Goal: Task Accomplishment & Management: Use online tool/utility

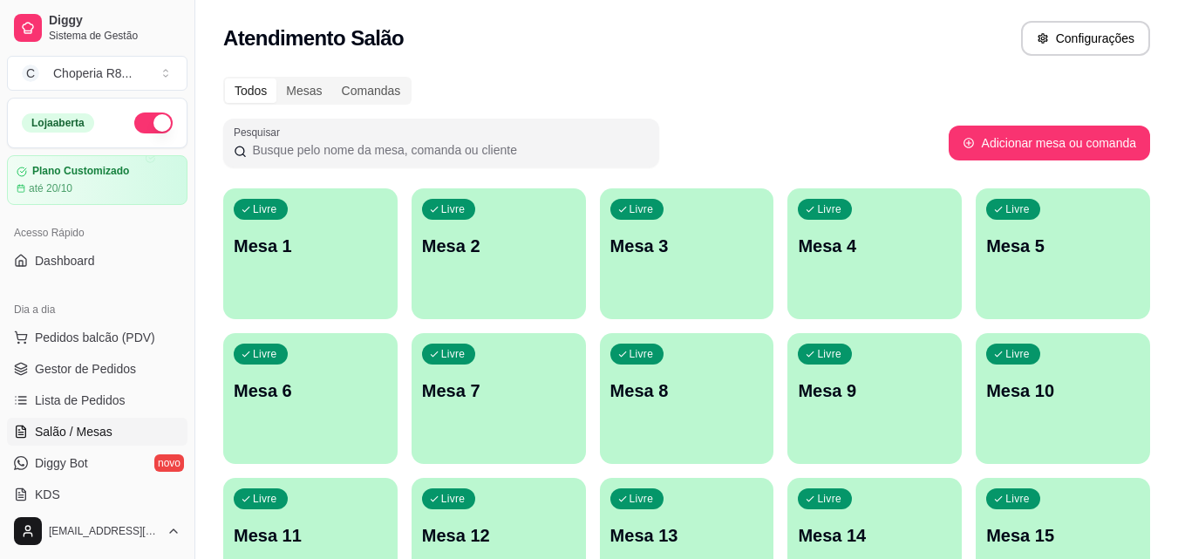
scroll to position [262, 0]
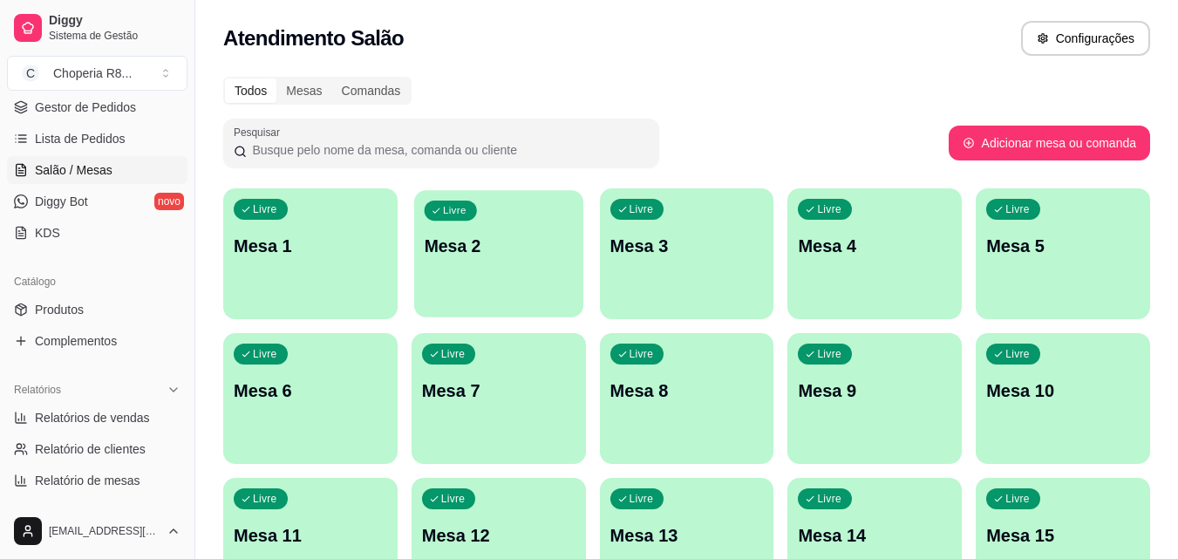
click at [541, 278] on div "Livre Mesa 2" at bounding box center [498, 243] width 169 height 106
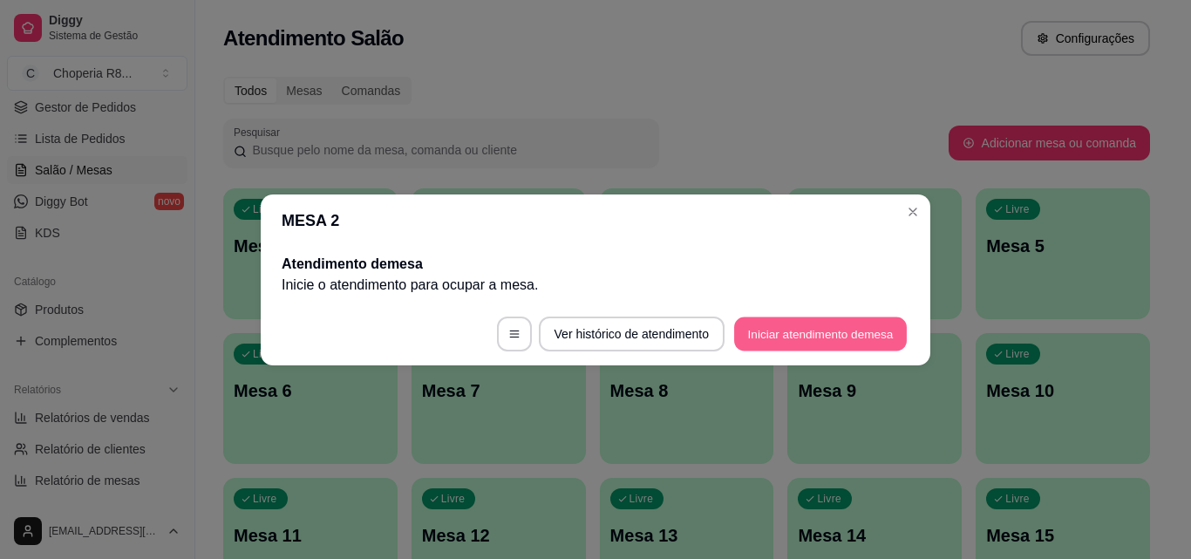
click at [814, 330] on button "Iniciar atendimento de mesa" at bounding box center [820, 334] width 173 height 34
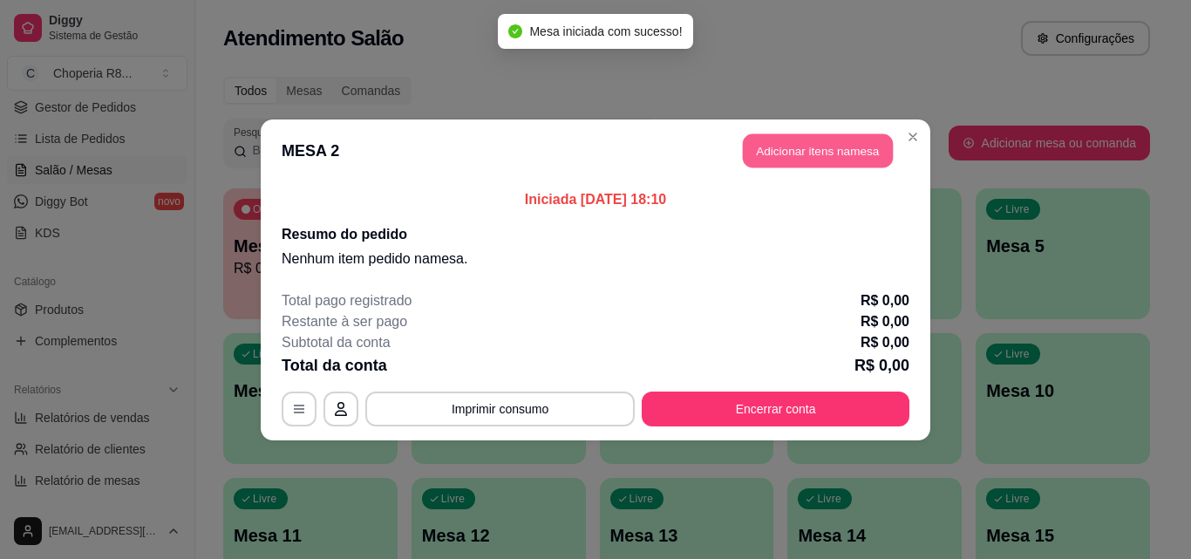
click at [878, 140] on button "Adicionar itens na mesa" at bounding box center [818, 150] width 150 height 34
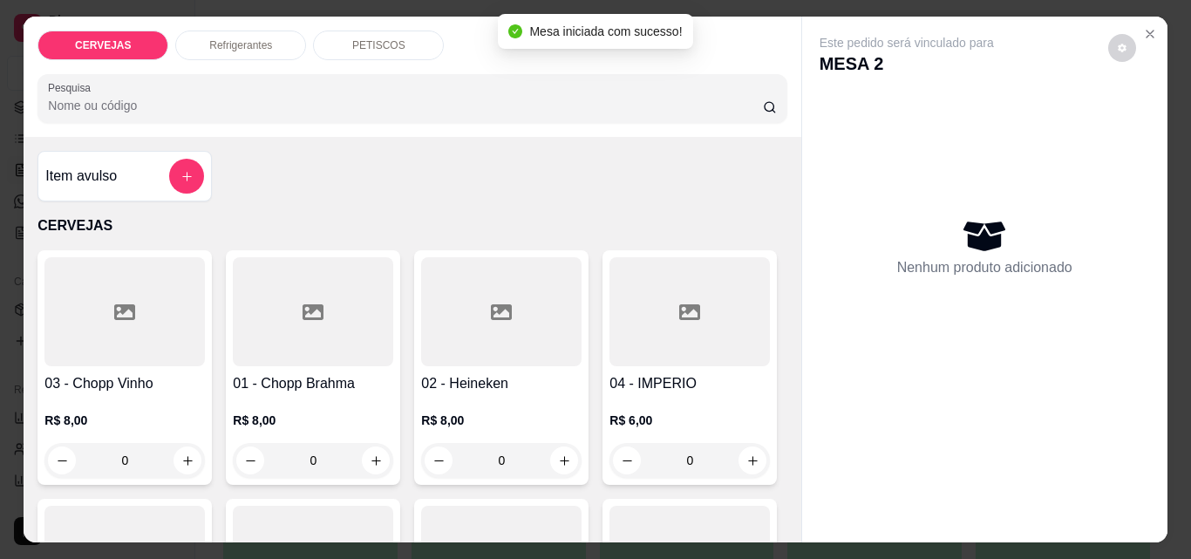
drag, startPoint x: 332, startPoint y: 454, endPoint x: 272, endPoint y: 454, distance: 60.2
click at [272, 454] on input "0" at bounding box center [313, 460] width 98 height 35
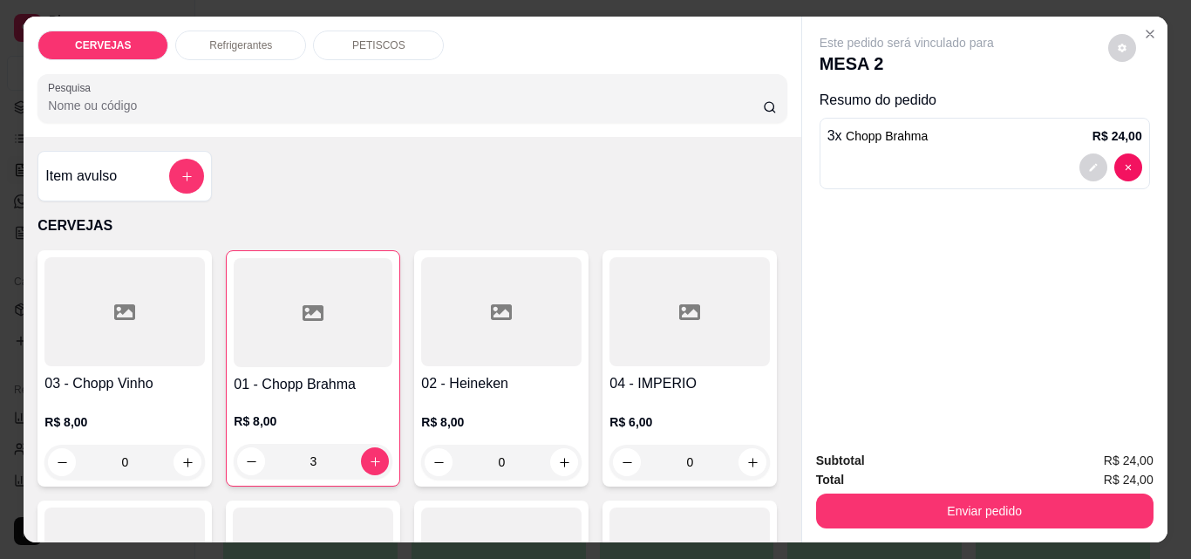
drag, startPoint x: 323, startPoint y: 443, endPoint x: 273, endPoint y: 460, distance: 52.7
click at [273, 460] on input "3" at bounding box center [313, 461] width 96 height 35
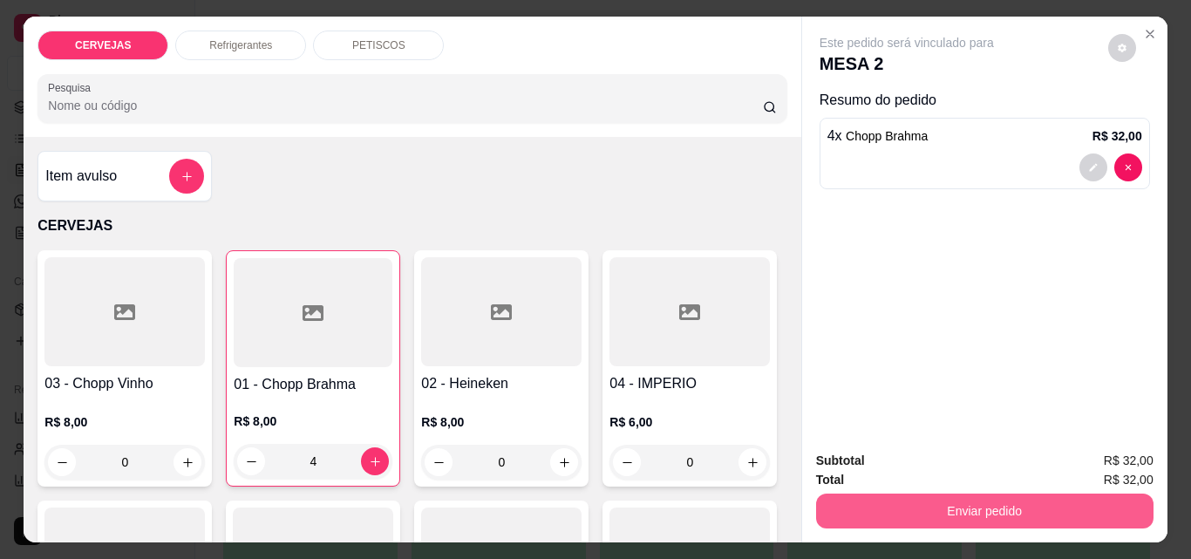
type input "4"
click at [927, 518] on button "Enviar pedido" at bounding box center [984, 511] width 337 height 35
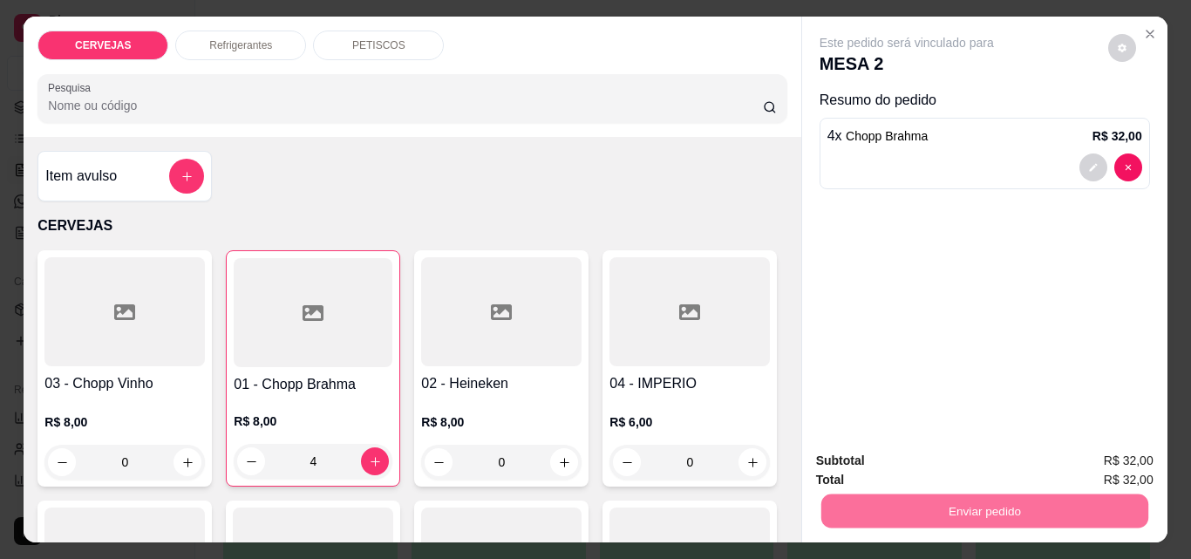
click at [1107, 449] on button "Enviar pedido" at bounding box center [1108, 461] width 96 height 32
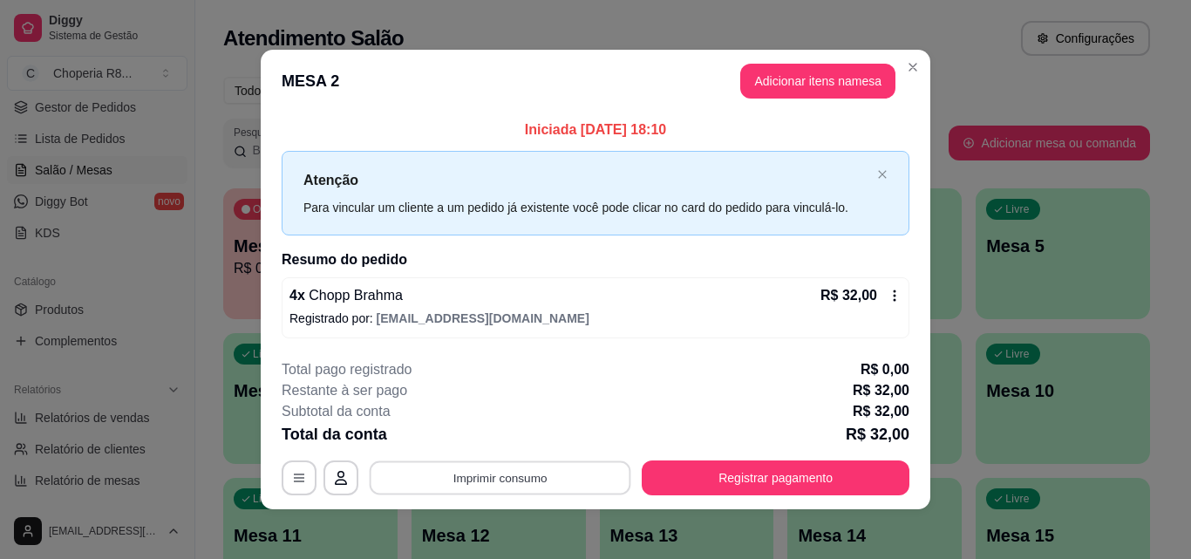
click at [595, 471] on button "Imprimir consumo" at bounding box center [501, 478] width 262 height 34
click at [533, 435] on button "IMPRESSORA" at bounding box center [499, 437] width 122 height 27
drag, startPoint x: 746, startPoint y: 497, endPoint x: 746, endPoint y: 478, distance: 19.2
click at [746, 493] on footer "**********" at bounding box center [596, 427] width 670 height 164
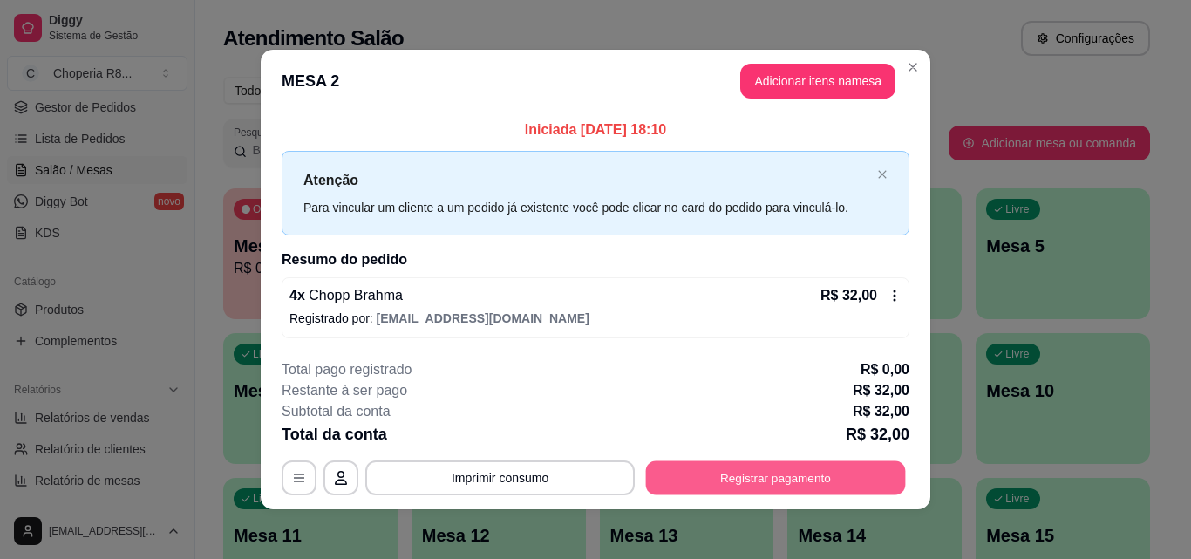
click at [746, 478] on button "Registrar pagamento" at bounding box center [776, 478] width 260 height 34
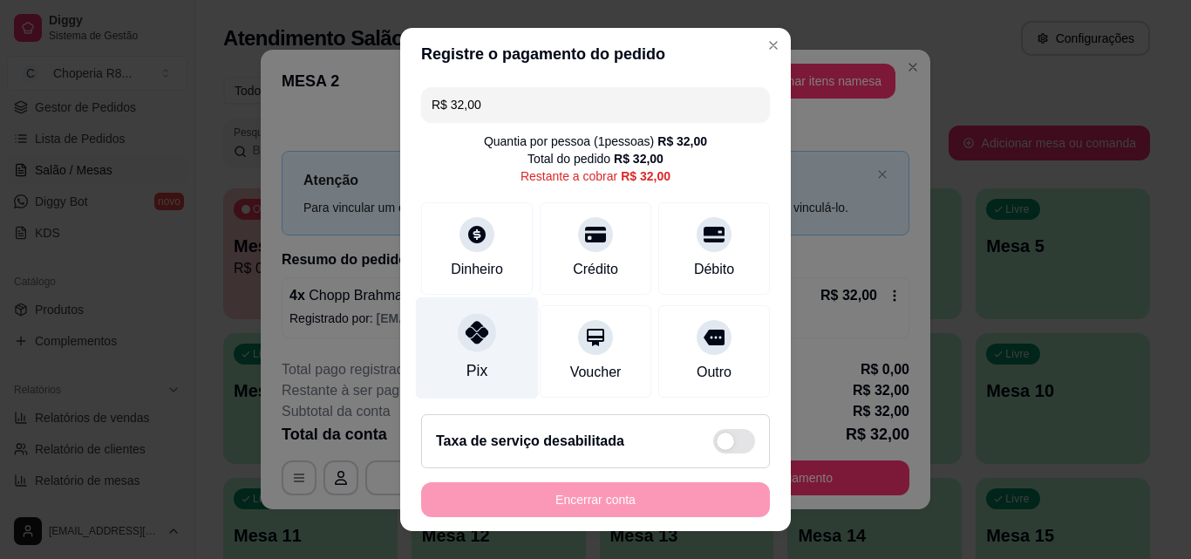
click at [477, 330] on div at bounding box center [477, 332] width 38 height 38
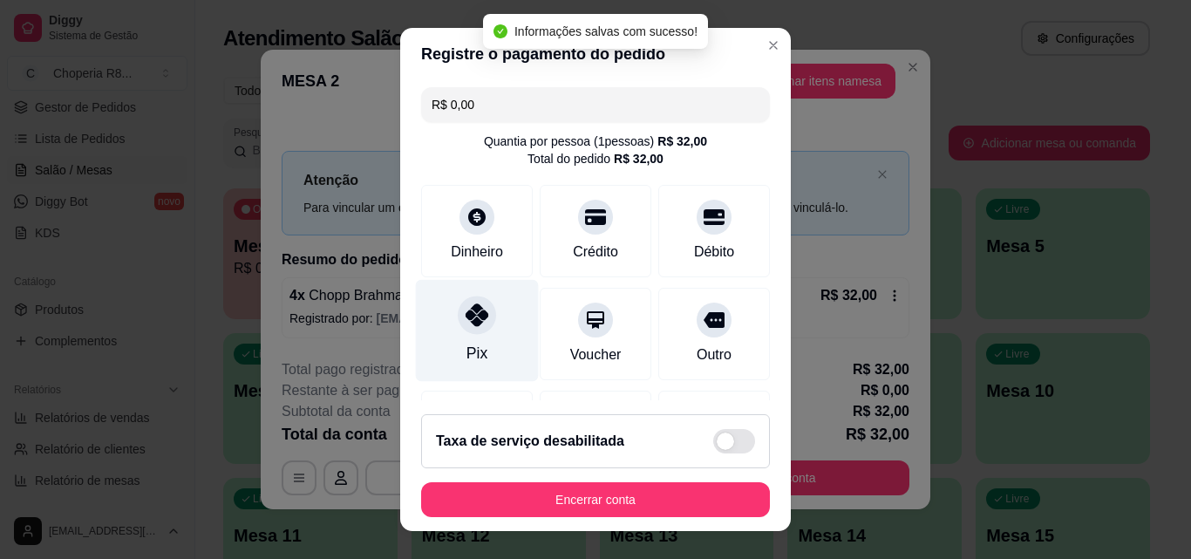
type input "R$ 0,00"
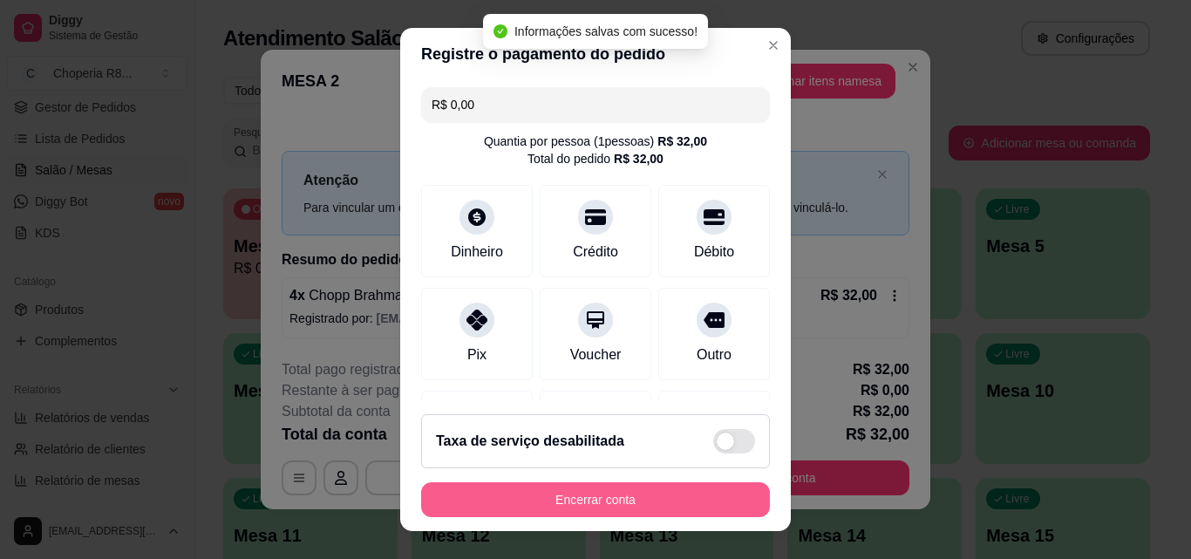
click at [590, 495] on button "Encerrar conta" at bounding box center [595, 499] width 349 height 35
